Goal: Use online tool/utility

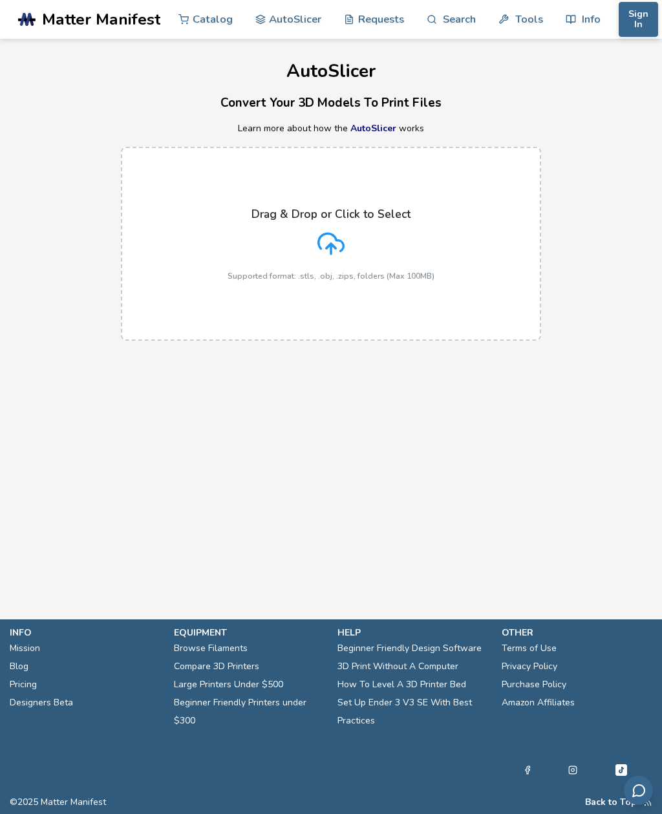
click at [380, 28] on link "Requests" at bounding box center [374, 19] width 60 height 39
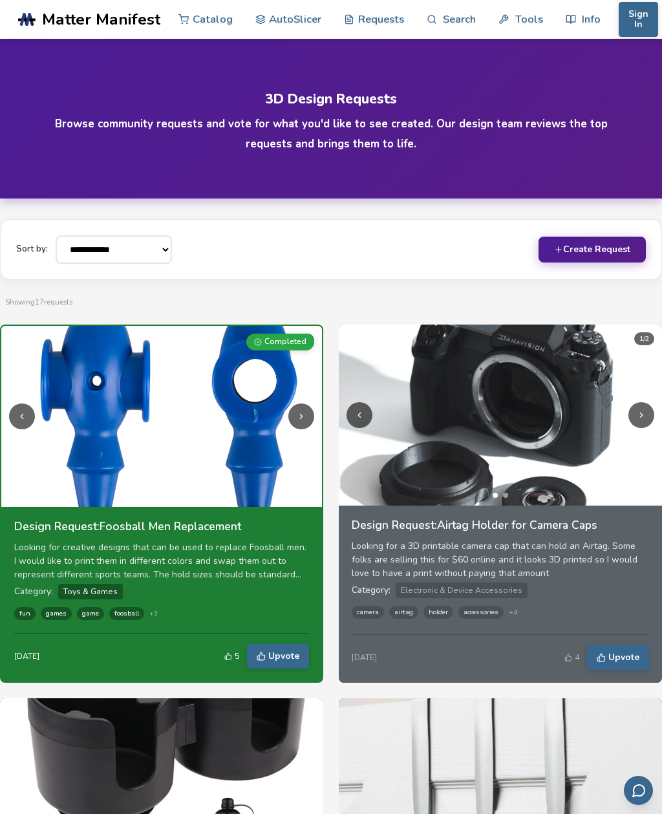
click at [305, 25] on link "AutoSlicer" at bounding box center [288, 19] width 67 height 39
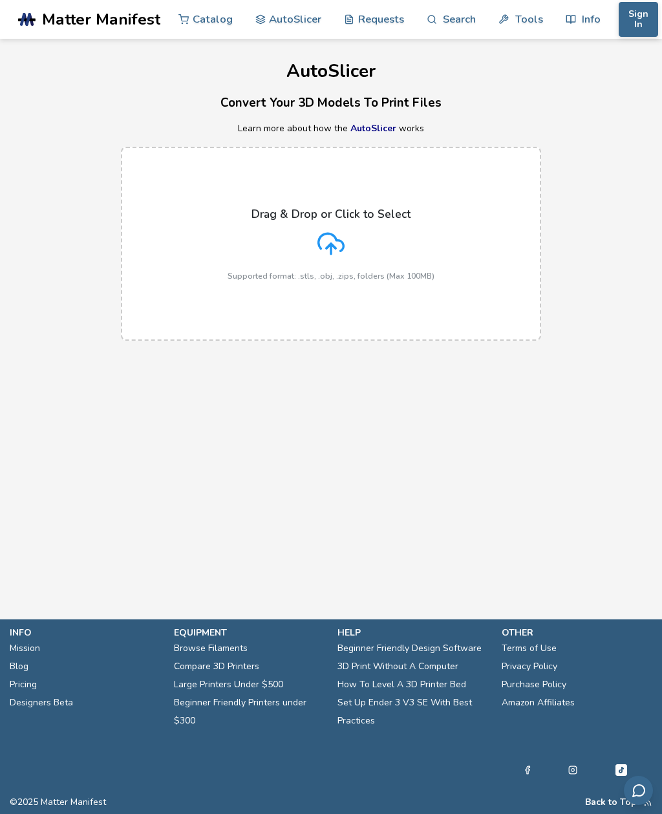
click at [381, 133] on link "AutoSlicer" at bounding box center [374, 128] width 46 height 12
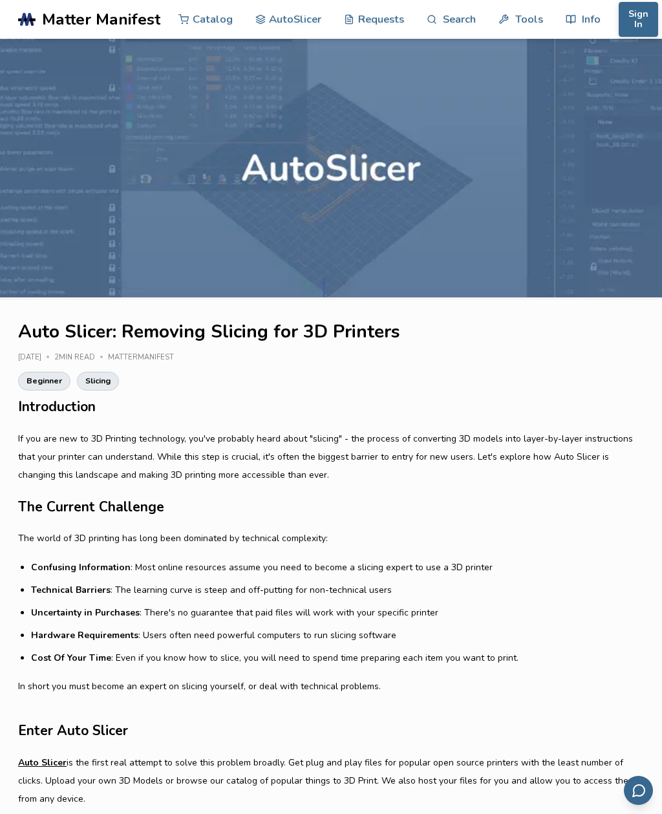
click at [460, 25] on link "Search" at bounding box center [451, 19] width 49 height 39
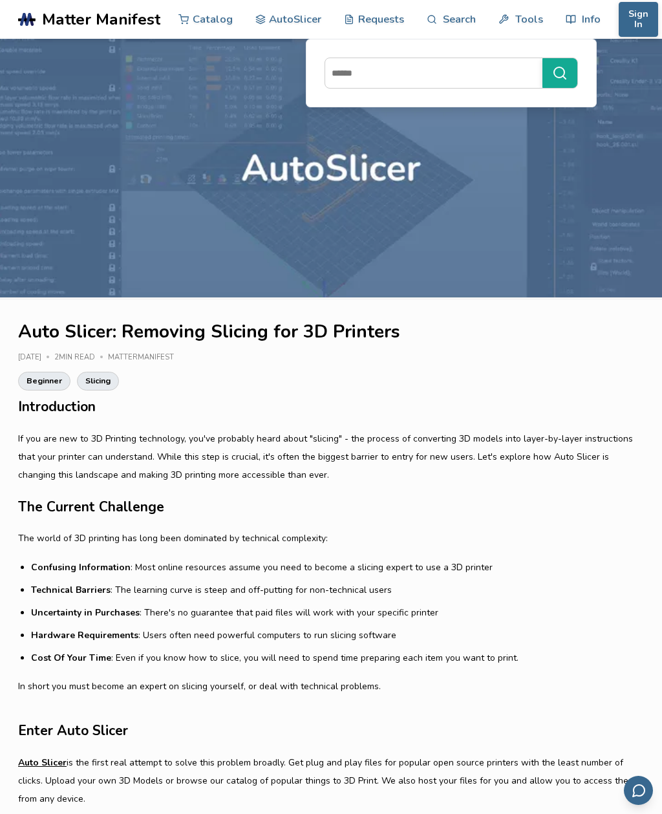
click at [431, 83] on input at bounding box center [430, 72] width 211 height 23
type input "********"
click at [557, 73] on button "********" at bounding box center [560, 73] width 35 height 30
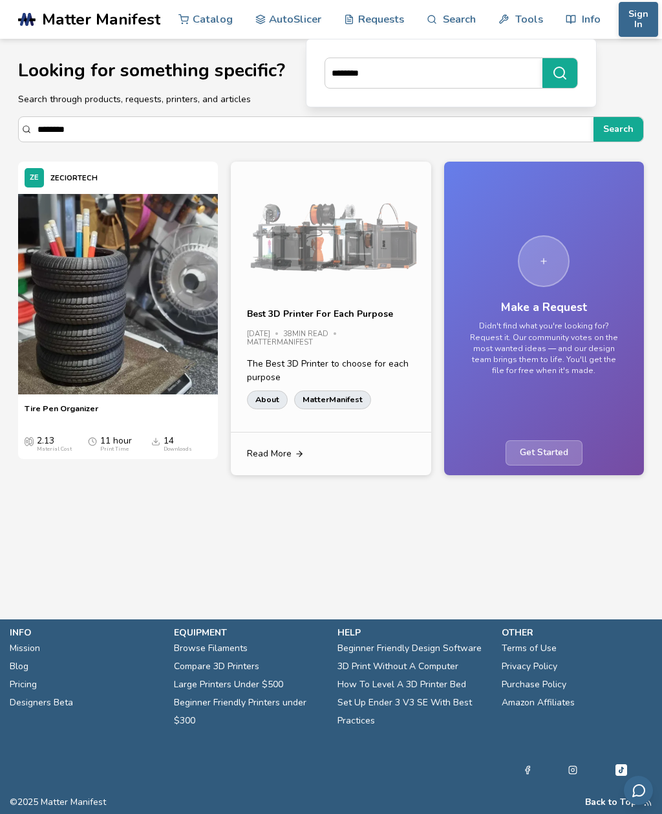
click at [298, 457] on icon at bounding box center [299, 454] width 9 height 9
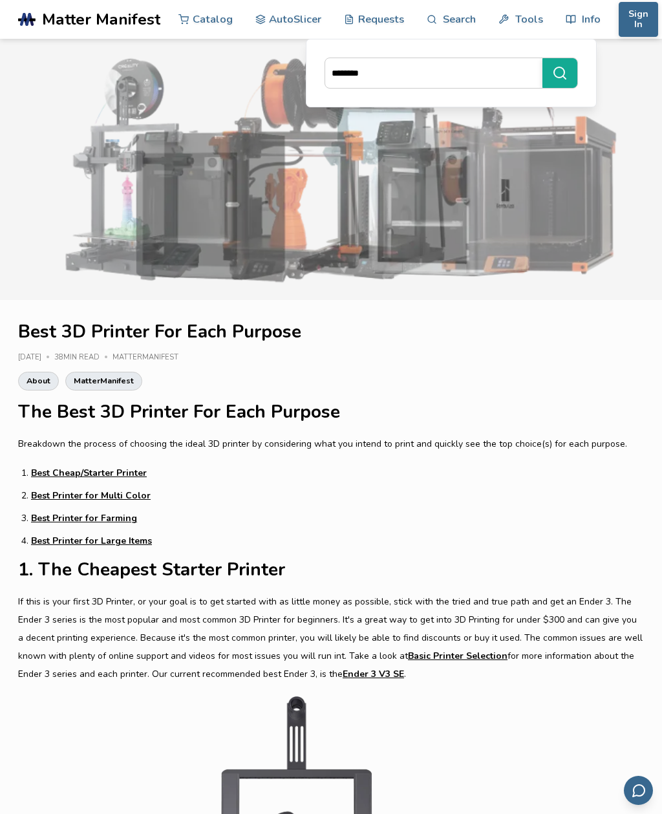
click at [294, 28] on link "AutoSlicer" at bounding box center [288, 19] width 67 height 39
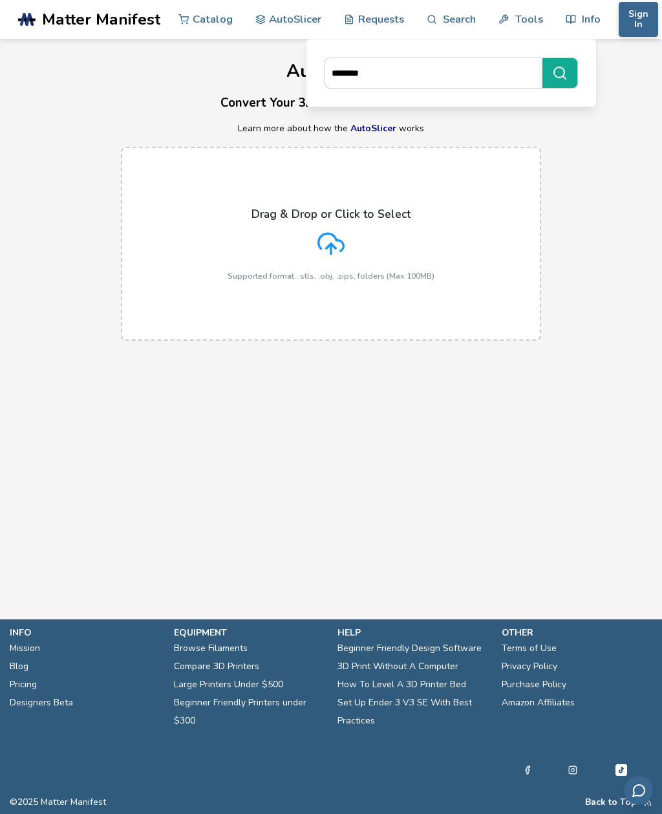
click at [343, 244] on icon at bounding box center [331, 241] width 25 height 17
click at [0, 0] on input "Drag & Drop or Click to Select Supported format: .stls, .obj, .zips, folders (M…" at bounding box center [0, 0] width 0 height 0
click at [335, 249] on icon at bounding box center [331, 243] width 27 height 27
click at [0, 0] on input "Drag & Drop or Click to Select Supported format: .stls, .obj, .zips, folders (M…" at bounding box center [0, 0] width 0 height 0
click at [338, 248] on icon at bounding box center [331, 243] width 27 height 27
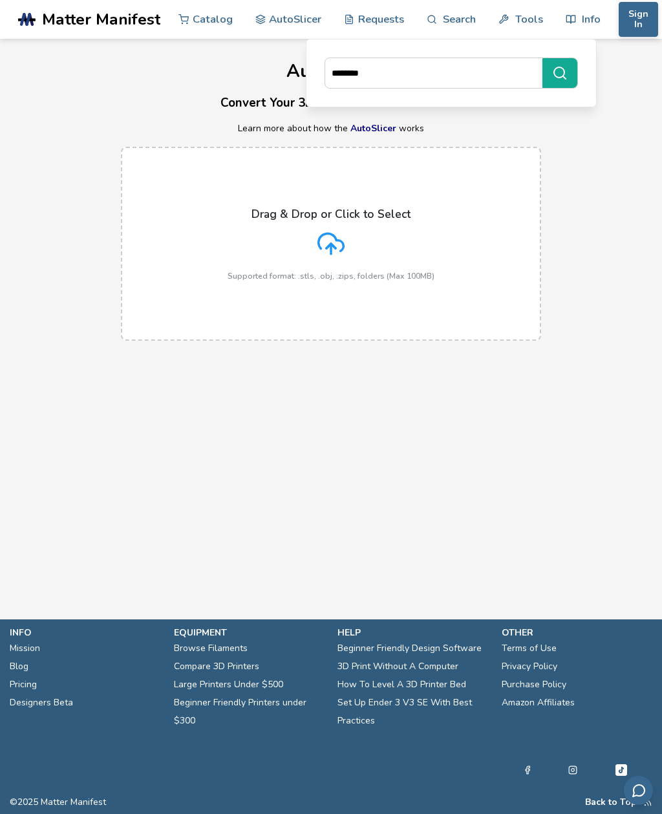
click at [0, 0] on input "Drag & Drop or Click to Select Supported format: .stls, .obj, .zips, folders (M…" at bounding box center [0, 0] width 0 height 0
